Goal: Task Accomplishment & Management: Manage account settings

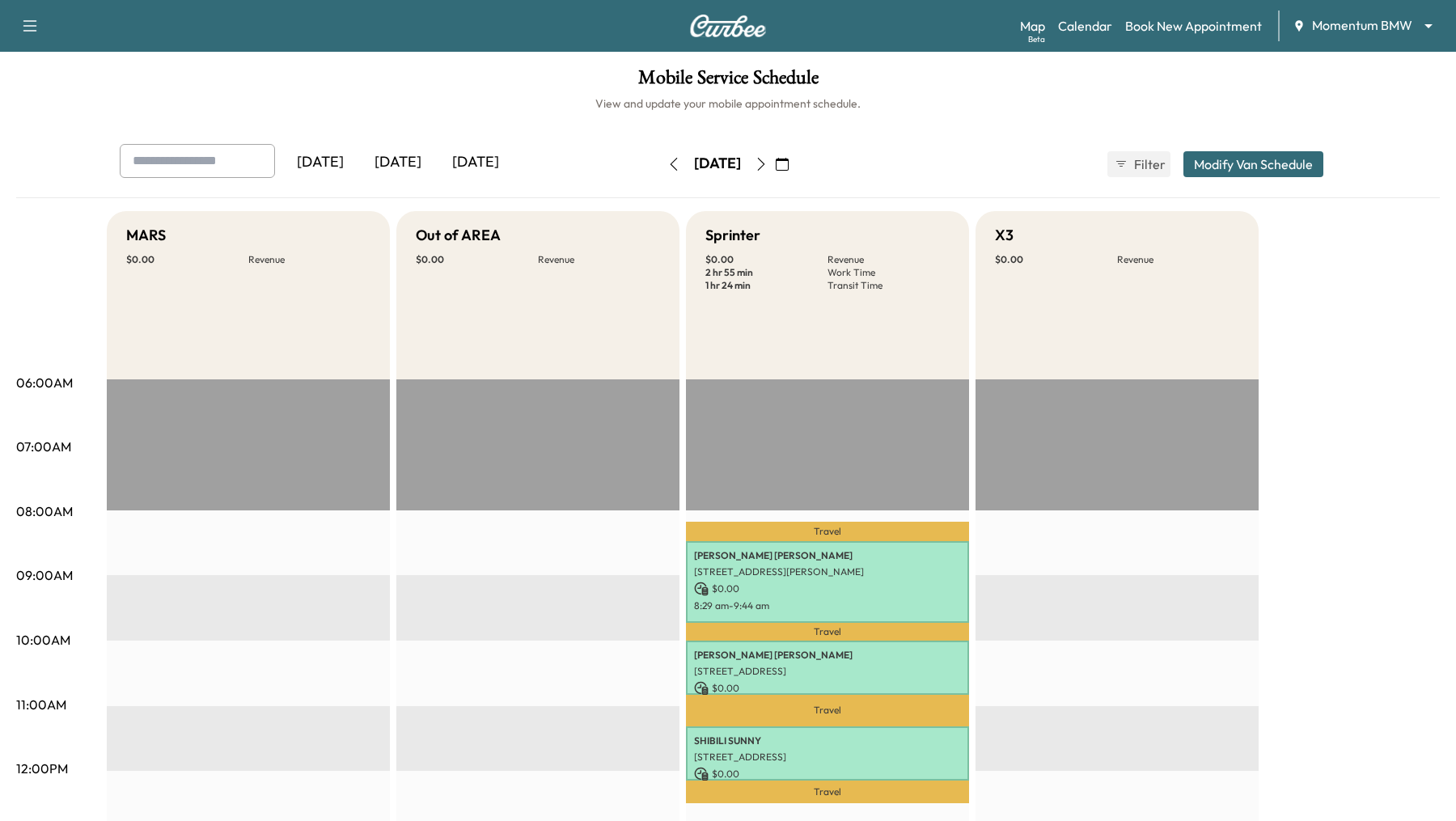
click at [768, 165] on icon "button" at bounding box center [761, 164] width 13 height 13
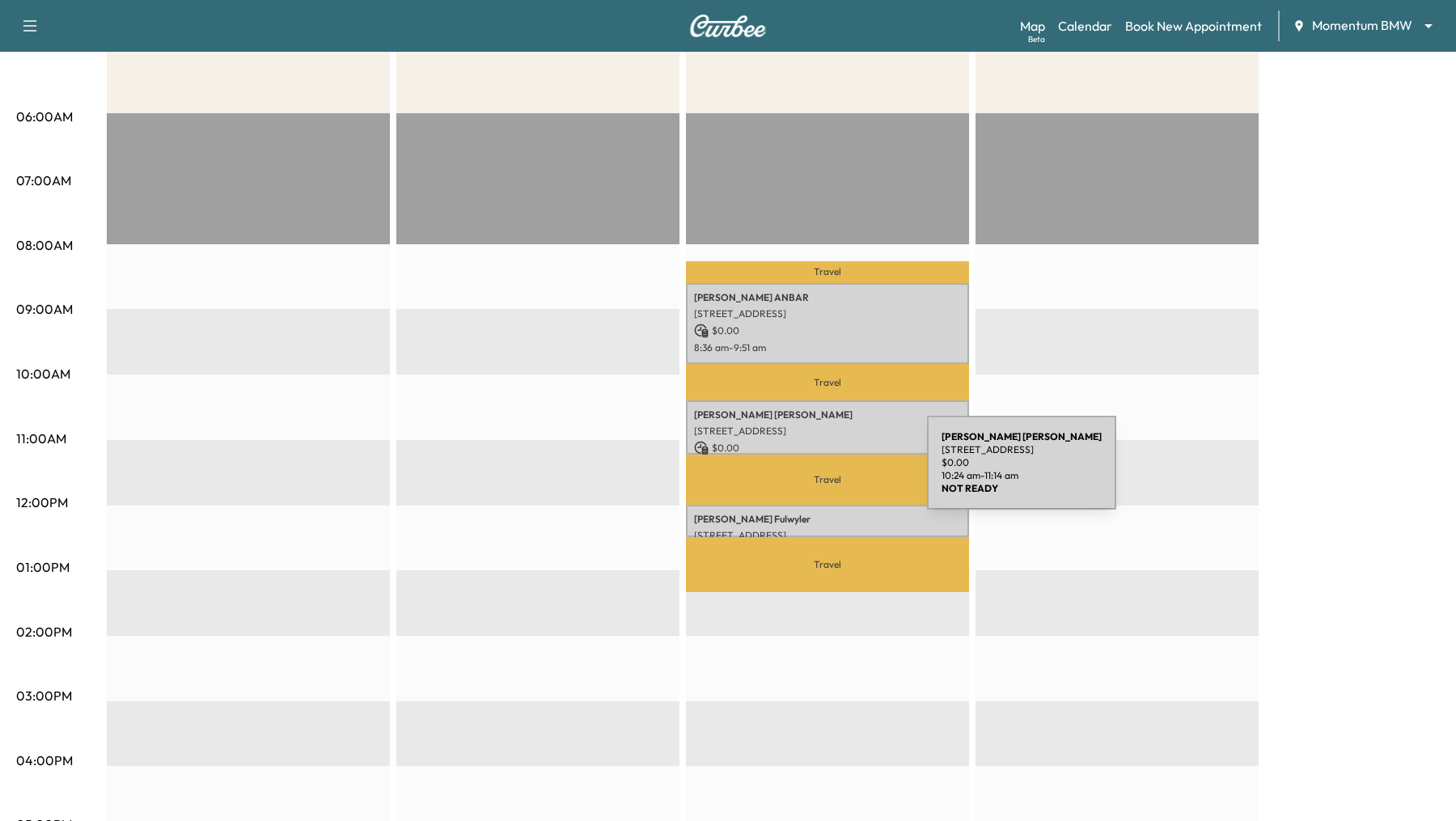
scroll to position [268, 0]
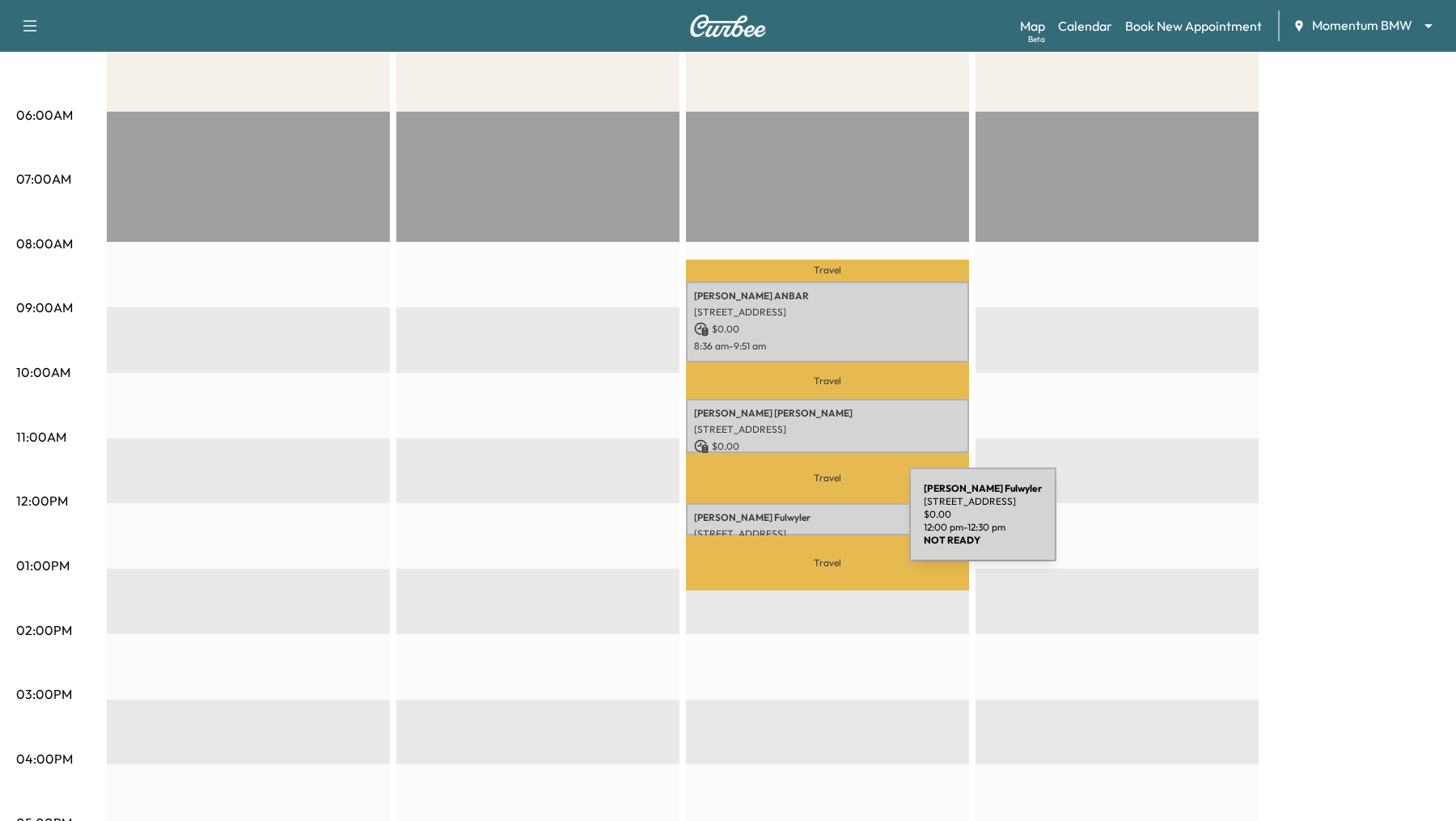
click at [787, 524] on div "[PERSON_NAME] [STREET_ADDRESS] $ 0.00 12:00 pm - 12:30 pm" at bounding box center [827, 519] width 283 height 32
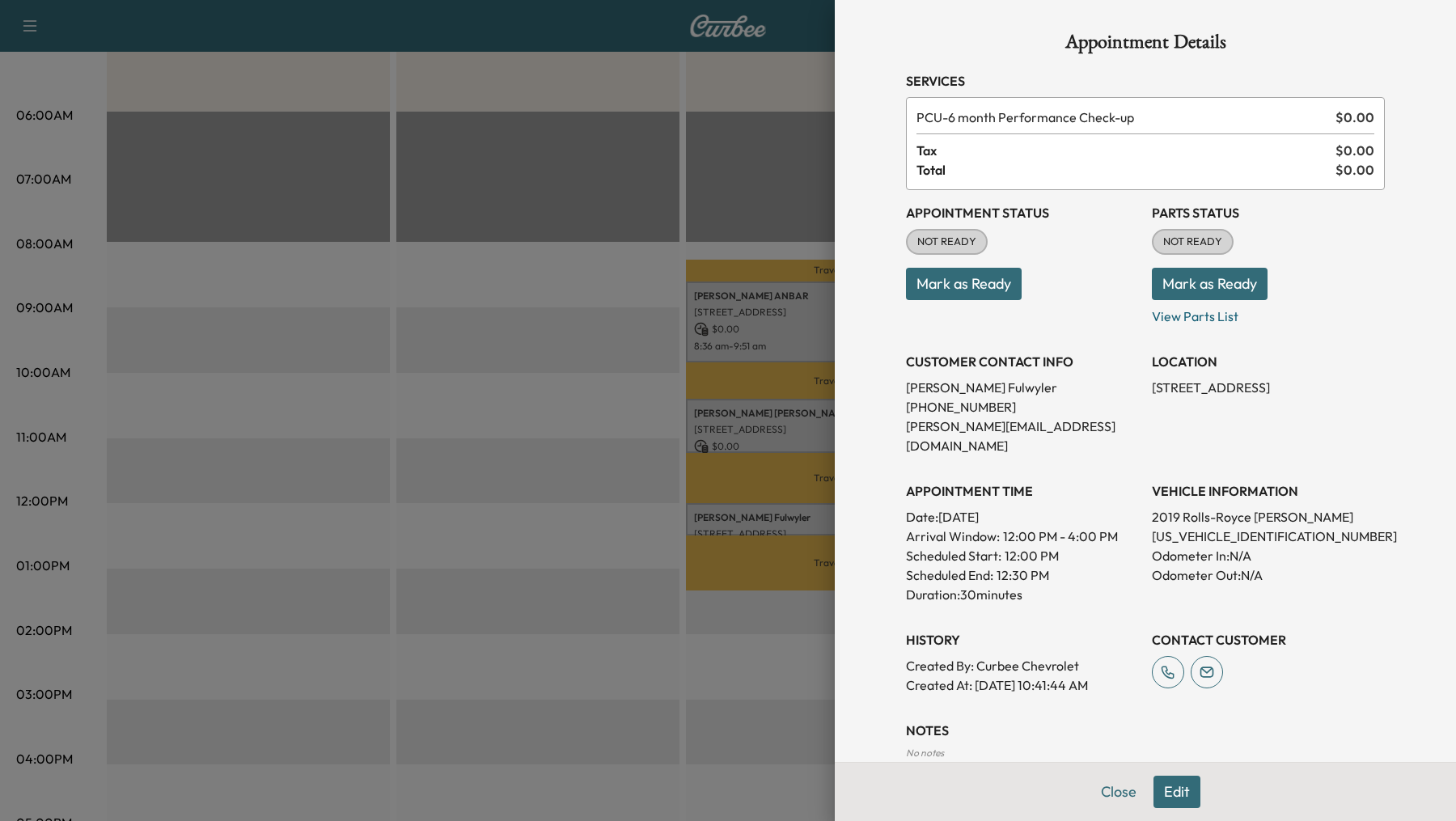
click at [1175, 787] on button "Edit" at bounding box center [1177, 792] width 47 height 32
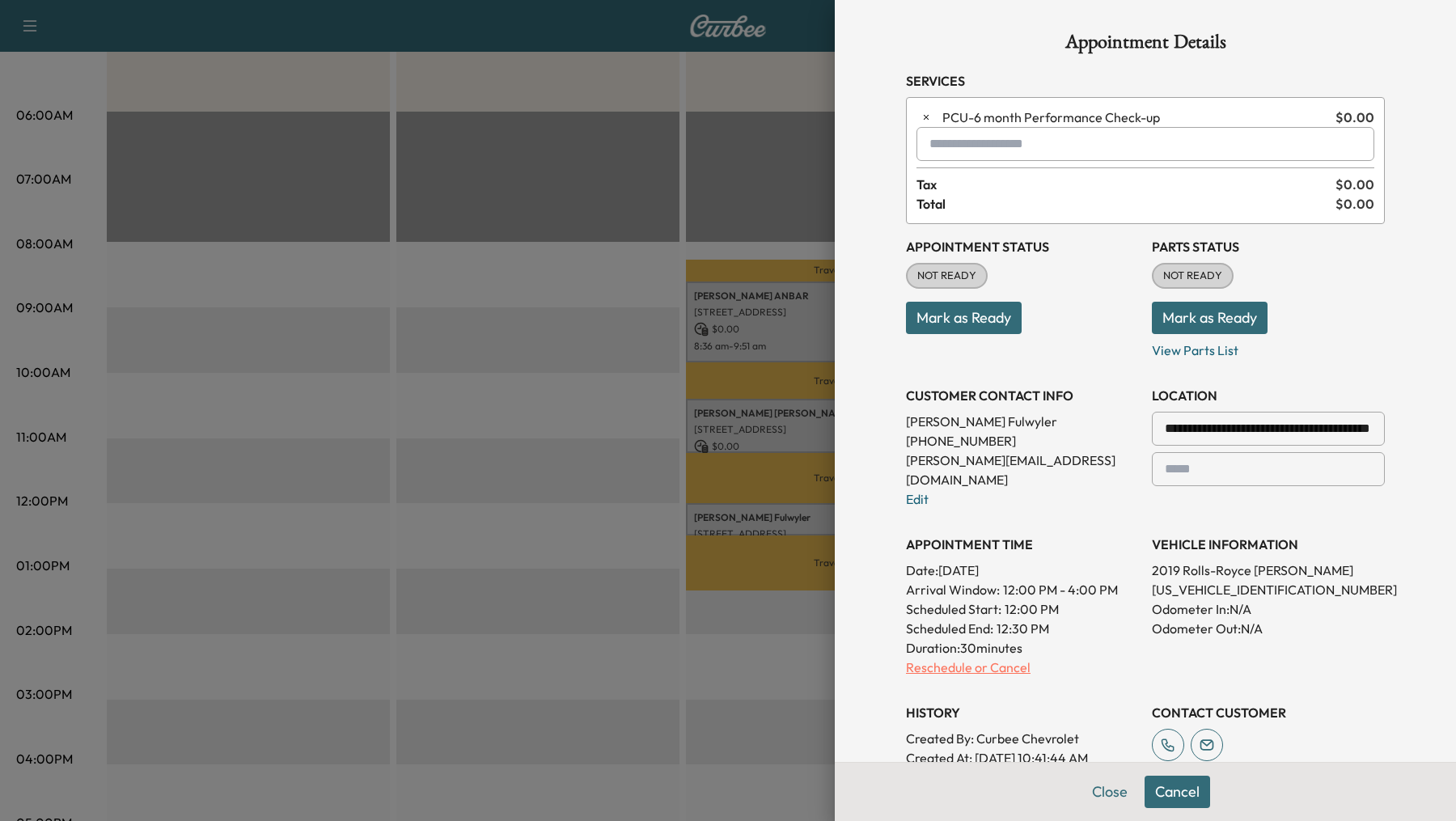
click at [985, 658] on p "Reschedule or Cancel" at bounding box center [1022, 668] width 233 height 20
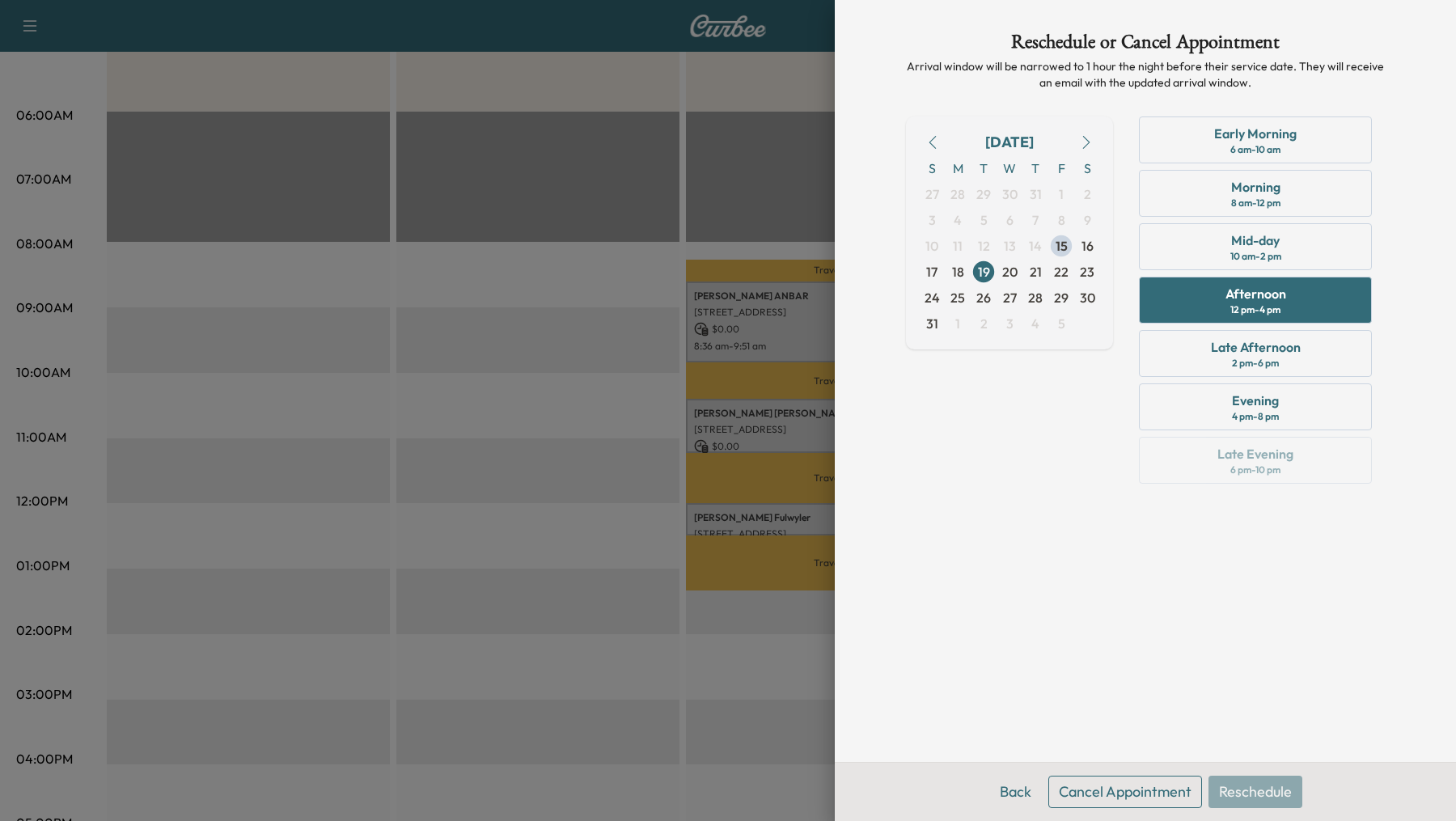
click at [1155, 789] on button "Cancel Appointment" at bounding box center [1125, 792] width 154 height 32
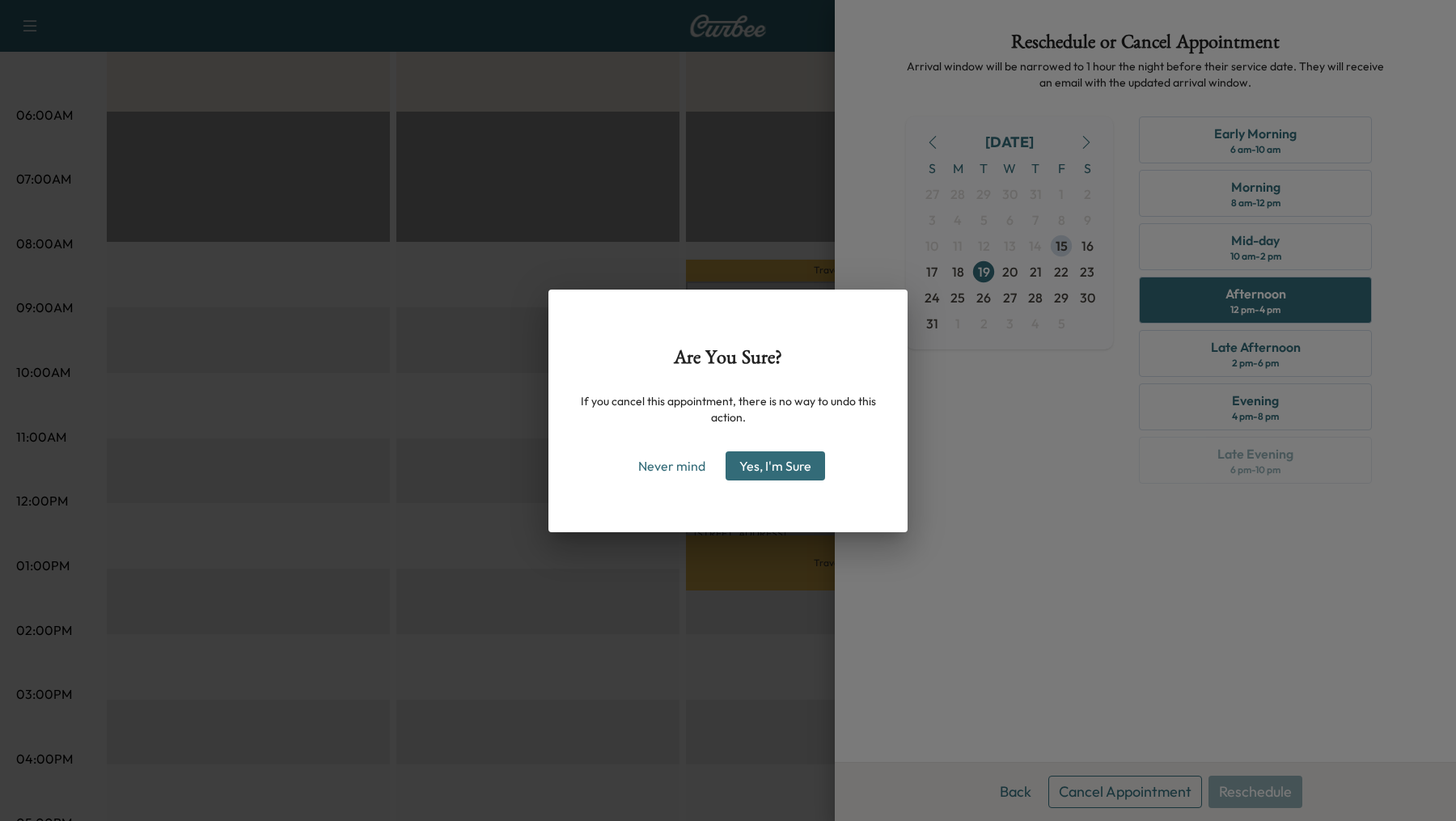
click at [793, 468] on button "Yes, I'm Sure" at bounding box center [775, 466] width 100 height 29
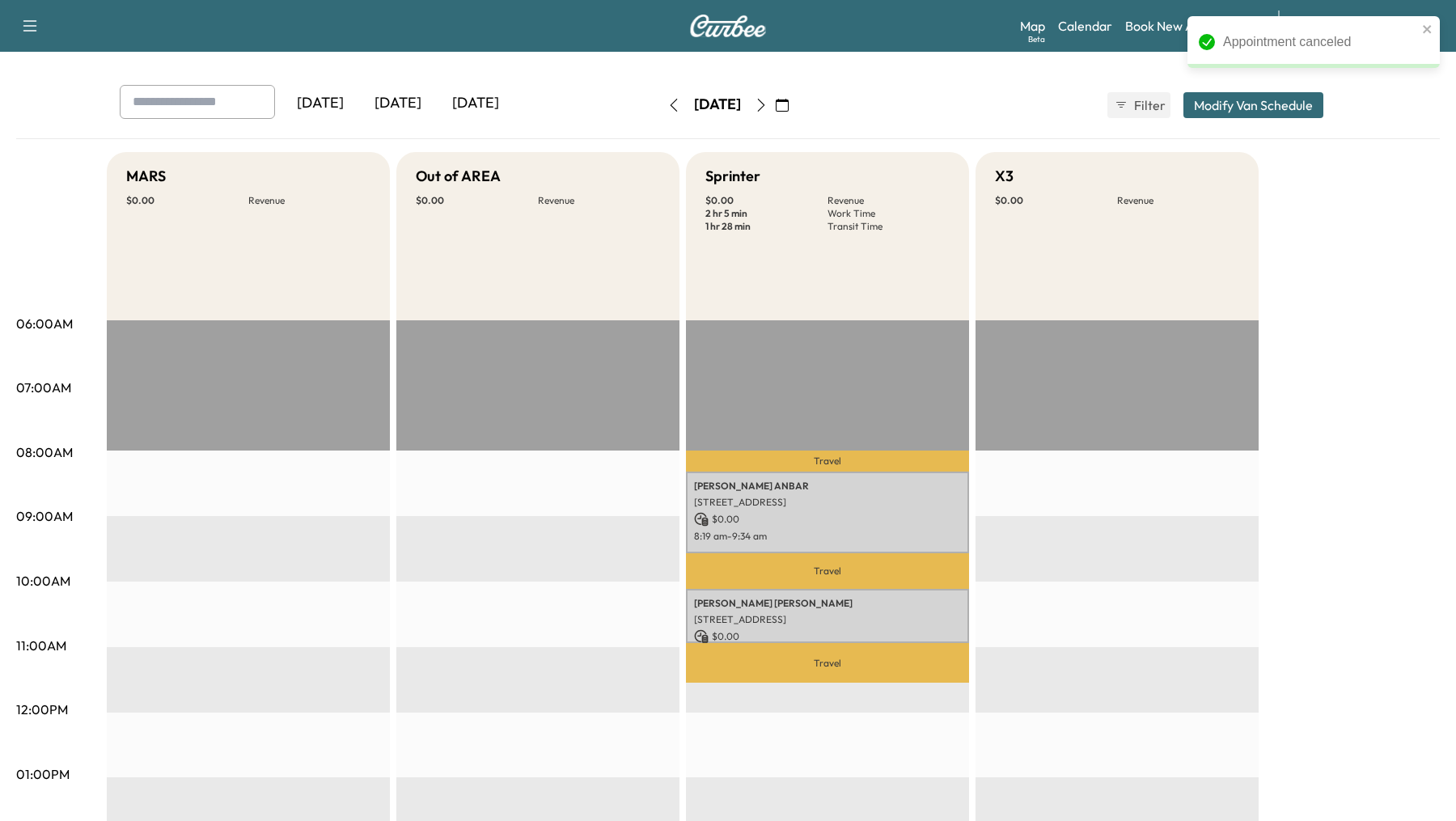
scroll to position [0, 0]
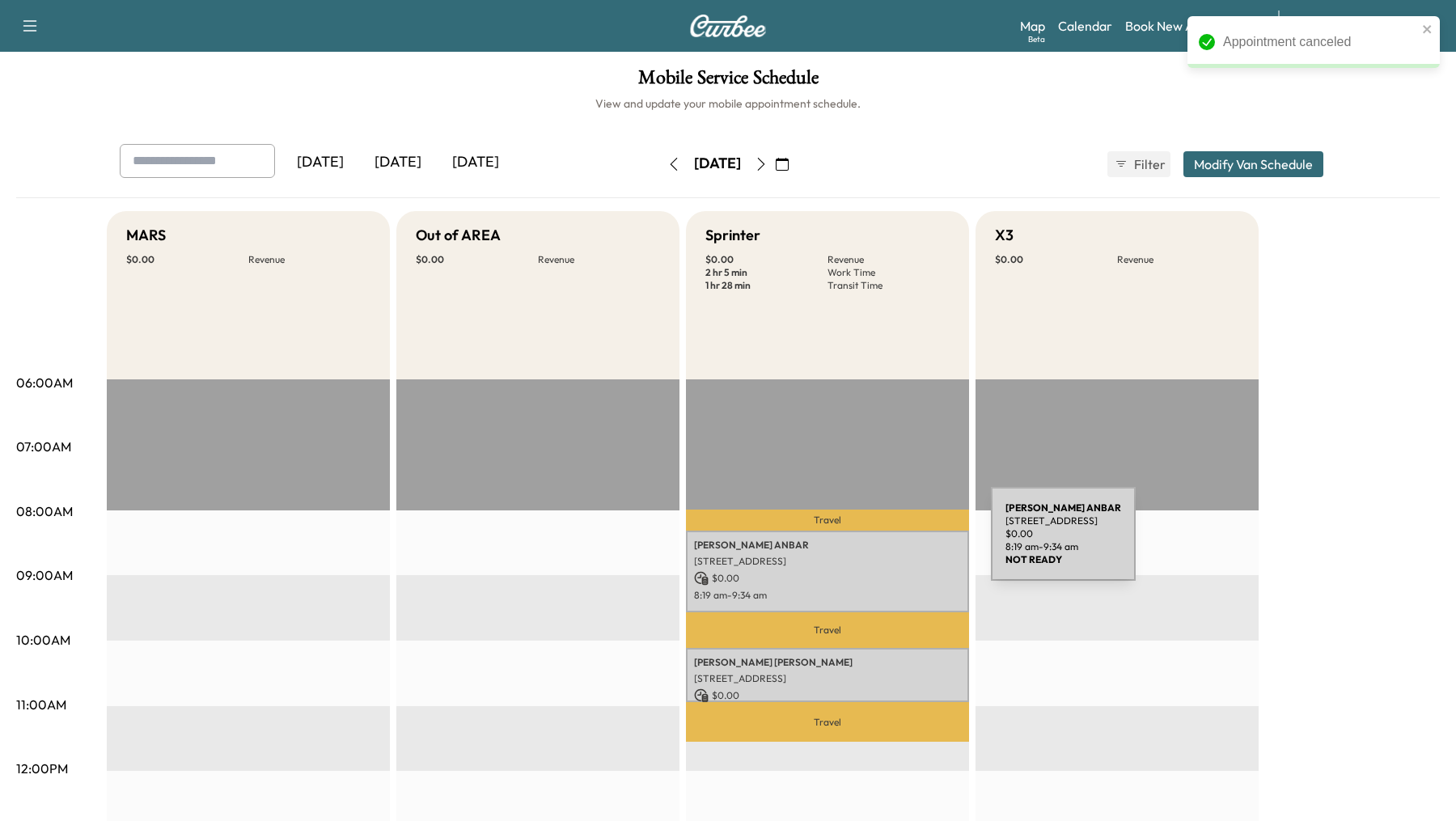
click at [869, 544] on p "[PERSON_NAME]" at bounding box center [827, 546] width 267 height 13
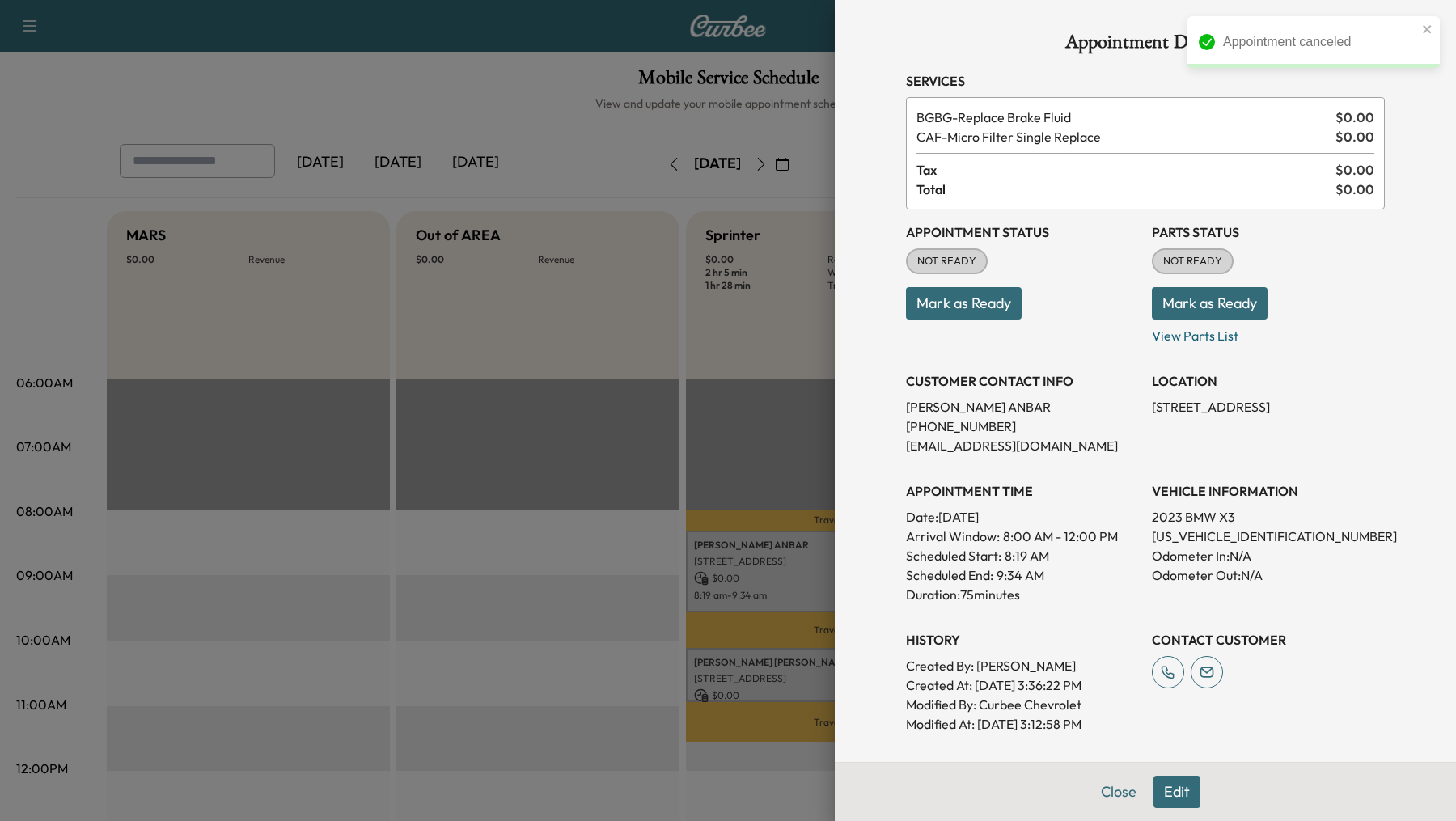
scroll to position [194, 0]
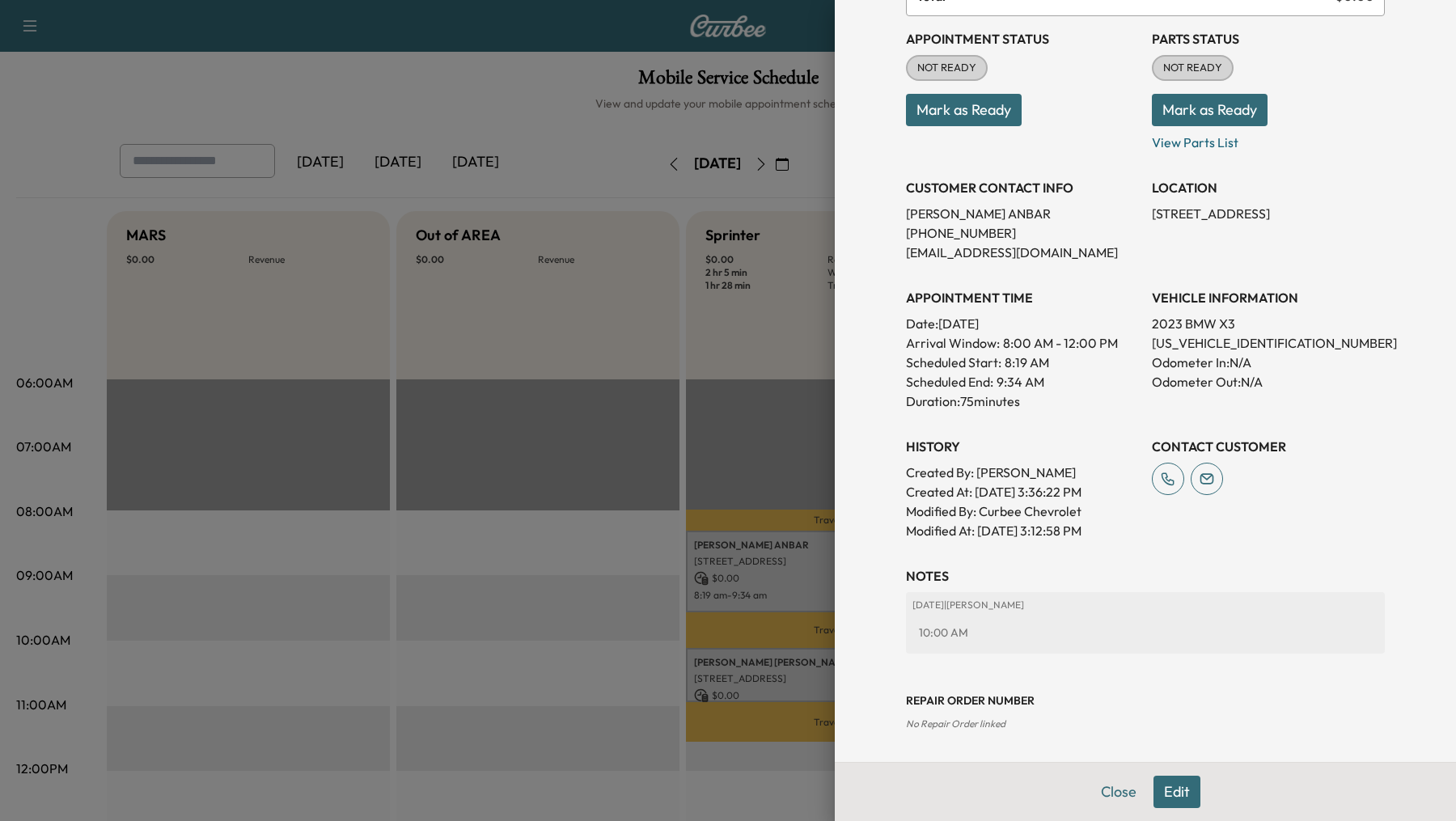
click at [507, 572] on div at bounding box center [728, 410] width 1456 height 821
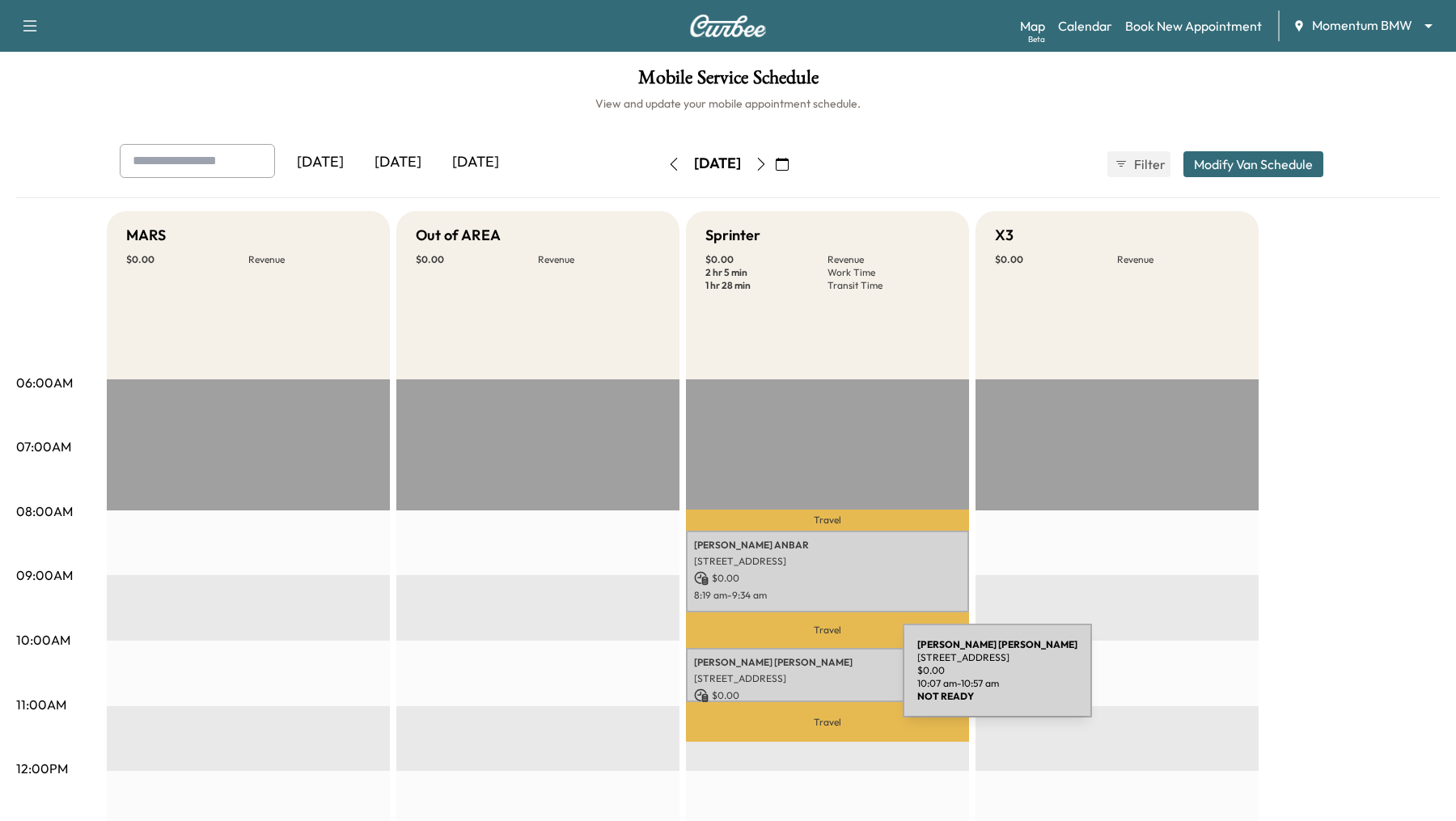
click at [781, 676] on p "[STREET_ADDRESS]" at bounding box center [827, 679] width 267 height 13
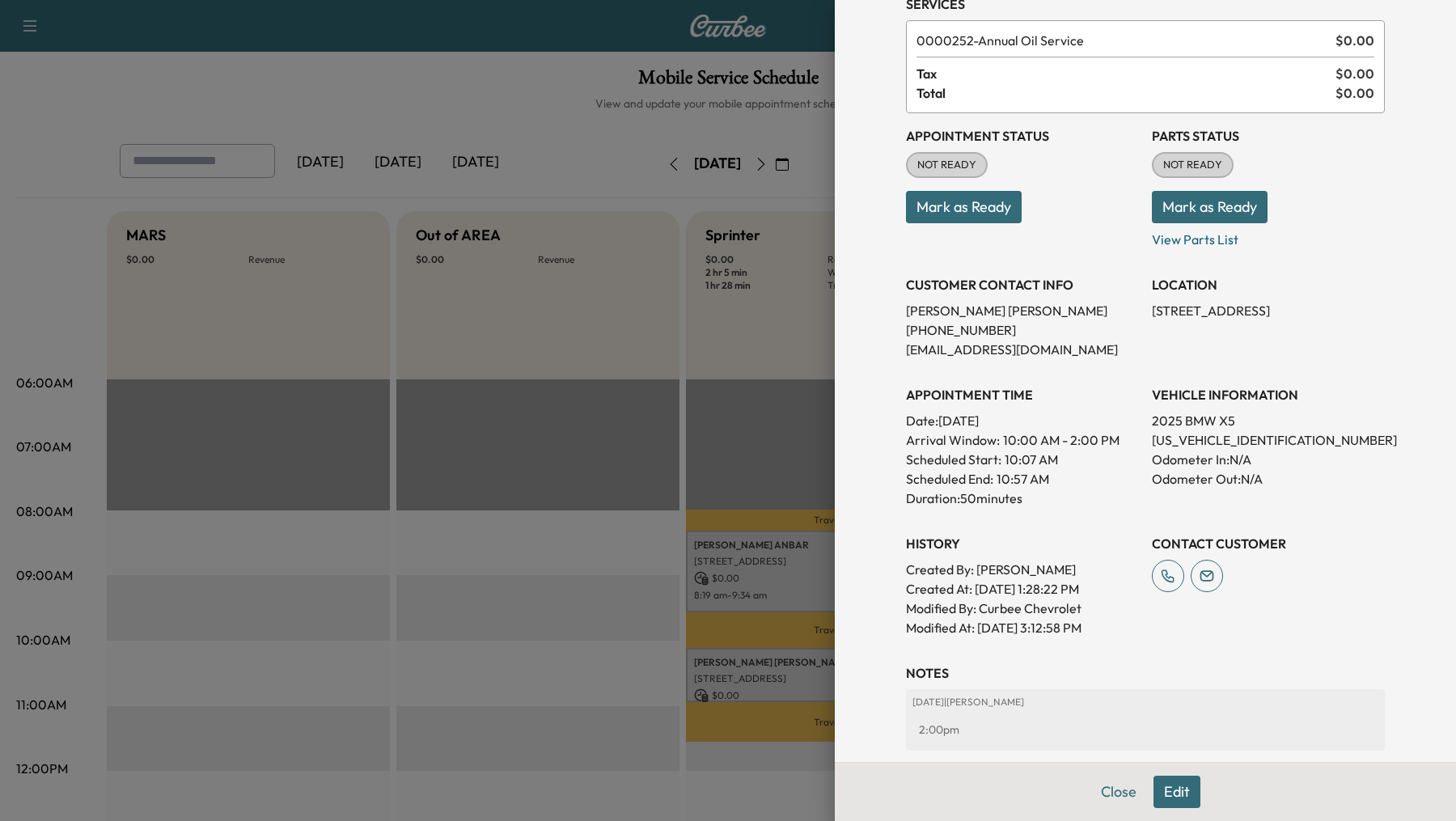
scroll to position [174, 0]
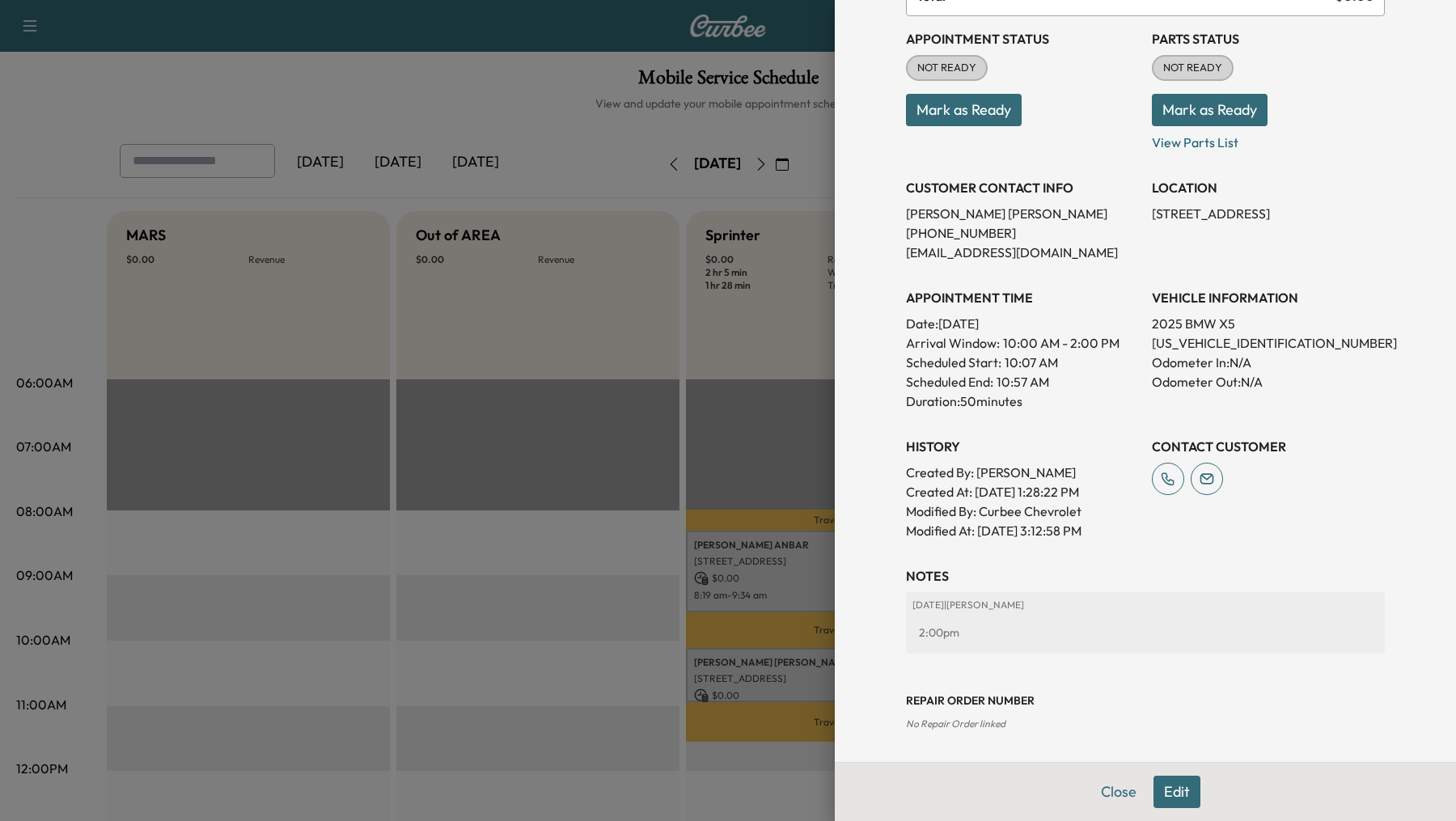
click at [507, 551] on div at bounding box center [728, 410] width 1456 height 821
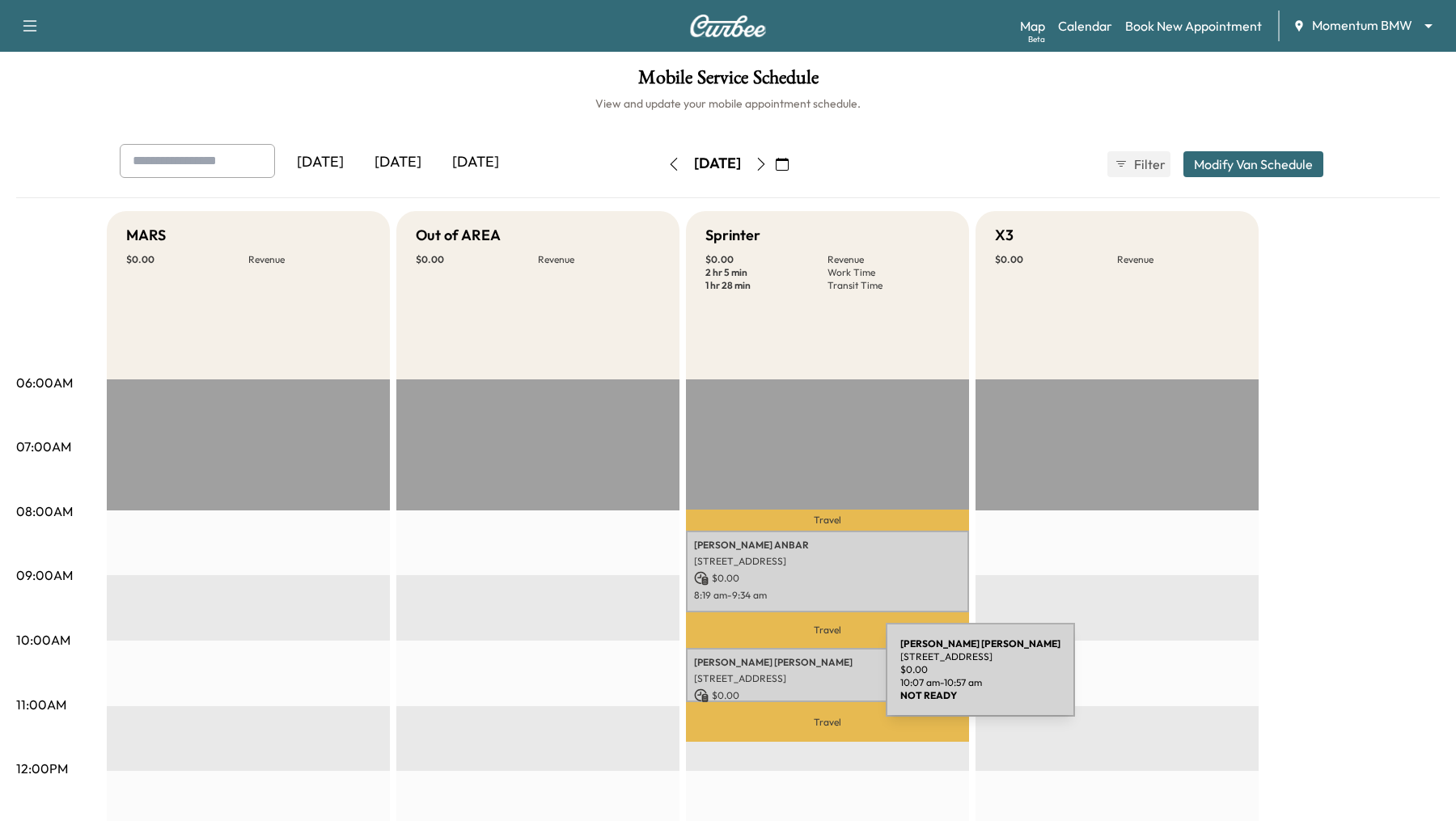
click at [764, 680] on p "[STREET_ADDRESS]" at bounding box center [827, 679] width 267 height 13
